Goal: Check status: Check status

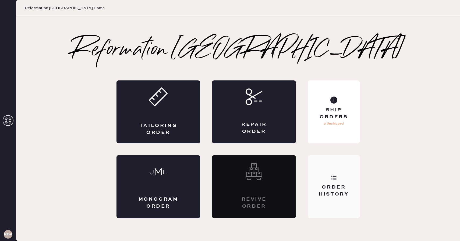
click at [325, 173] on div "Order History" at bounding box center [333, 186] width 52 height 63
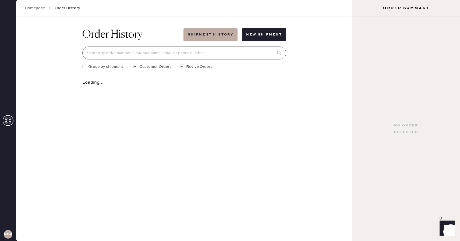
click at [153, 52] on input at bounding box center [184, 52] width 204 height 13
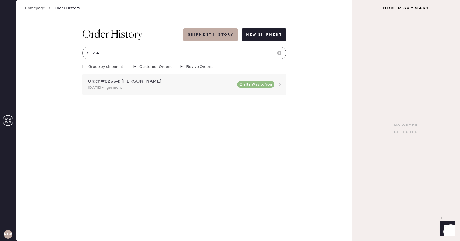
type input "82554"
click at [133, 88] on div "[DATE] • 1 garment" at bounding box center [161, 88] width 146 height 6
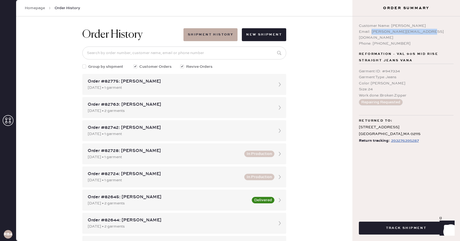
drag, startPoint x: 371, startPoint y: 32, endPoint x: 434, endPoint y: 30, distance: 62.6
click at [434, 30] on div "Email: [PERSON_NAME][EMAIL_ADDRESS][DOMAIN_NAME]" at bounding box center [405, 35] width 95 height 12
copy div "[PERSON_NAME][EMAIL_ADDRESS][DOMAIN_NAME]"
